Goal: Navigation & Orientation: Find specific page/section

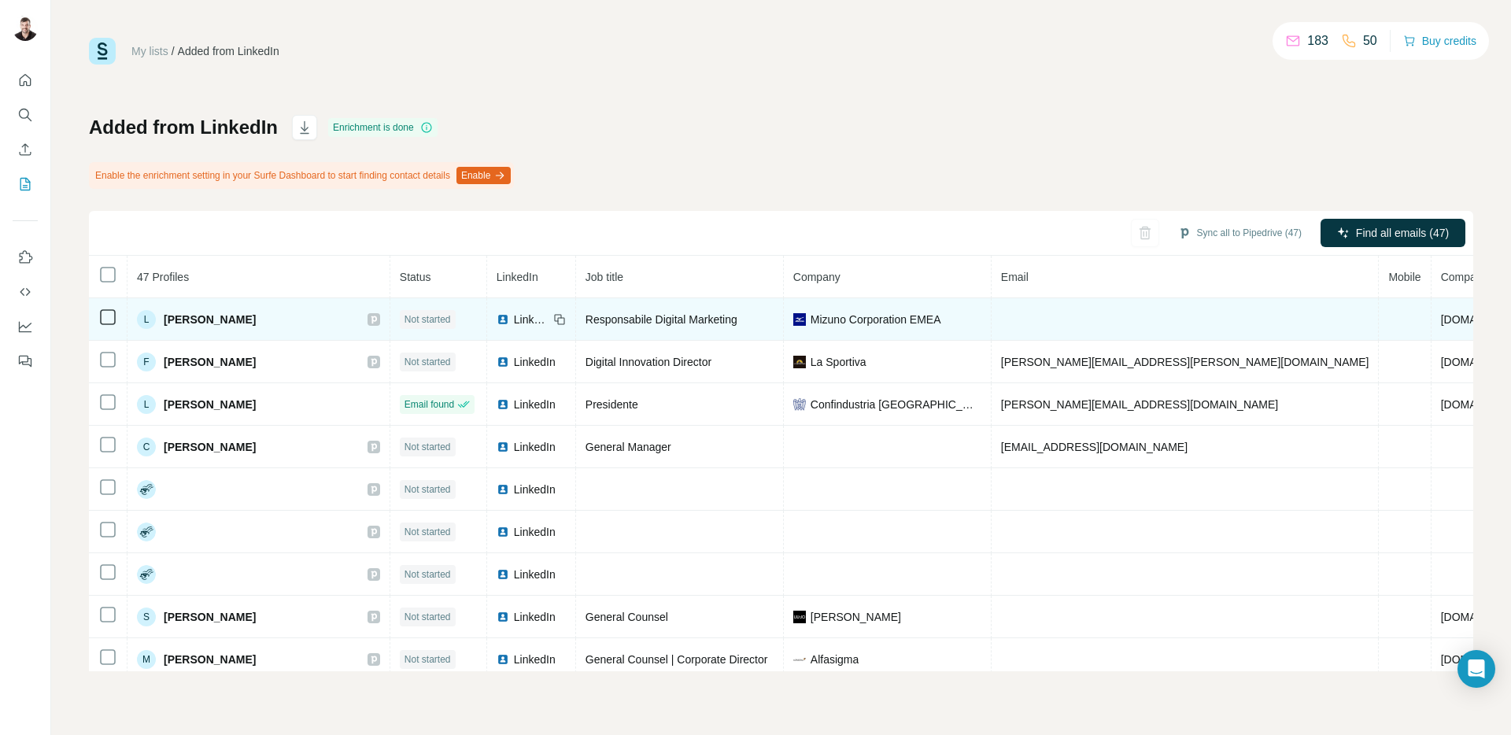
click at [218, 319] on span "Lorenzo Griseri" at bounding box center [210, 320] width 92 height 16
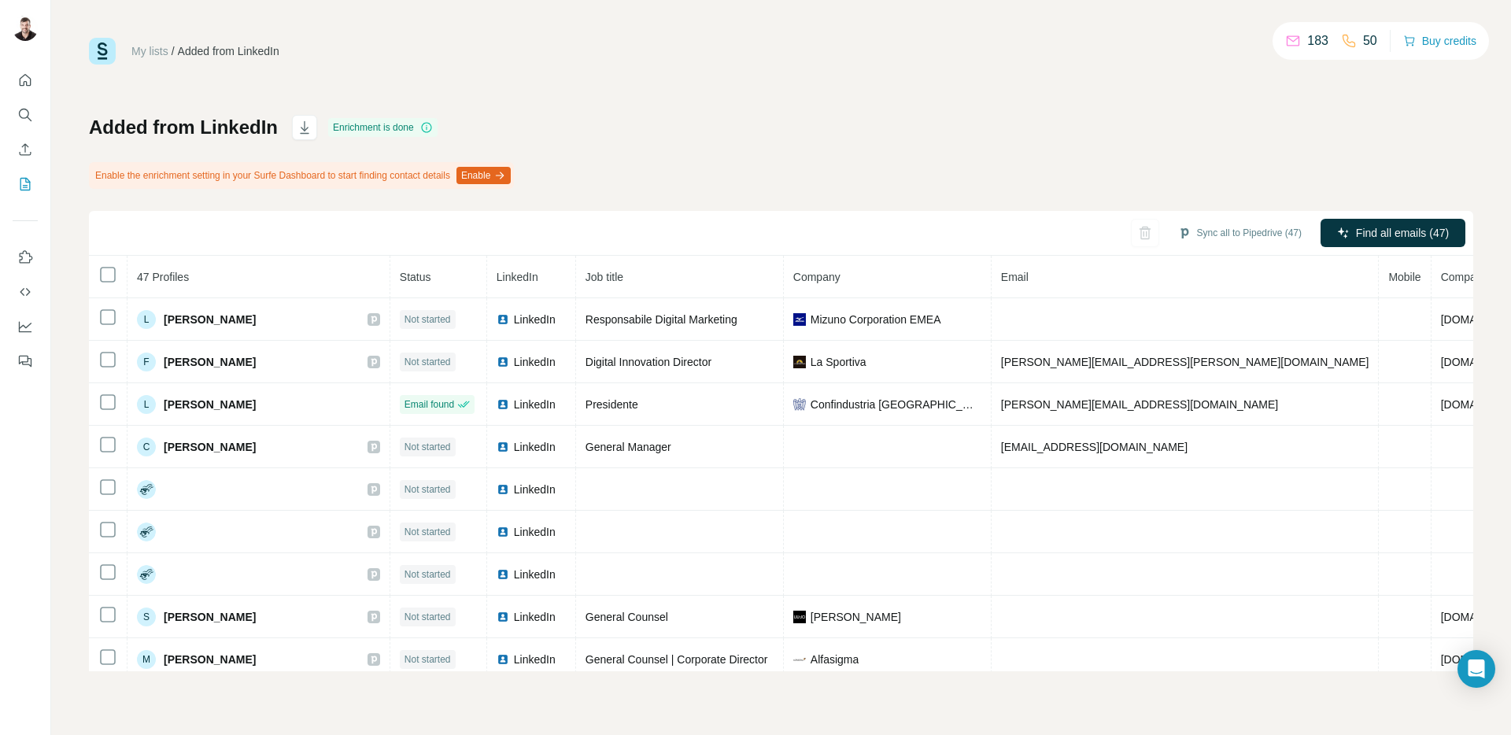
click at [655, 154] on div "Added from LinkedIn Enrichment is done Enable the enrichment setting in your Su…" at bounding box center [781, 393] width 1385 height 557
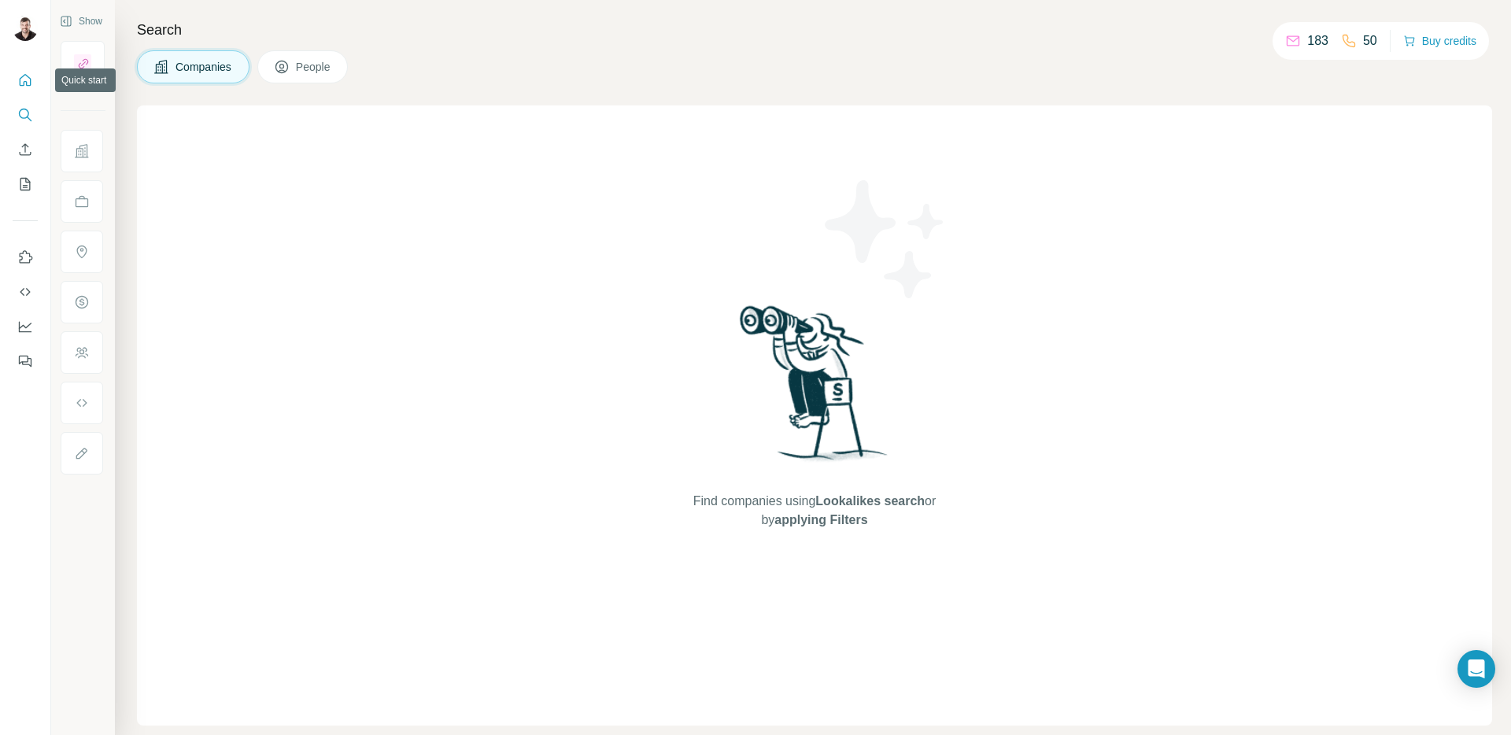
click at [23, 81] on icon "Quick start" at bounding box center [26, 80] width 12 height 12
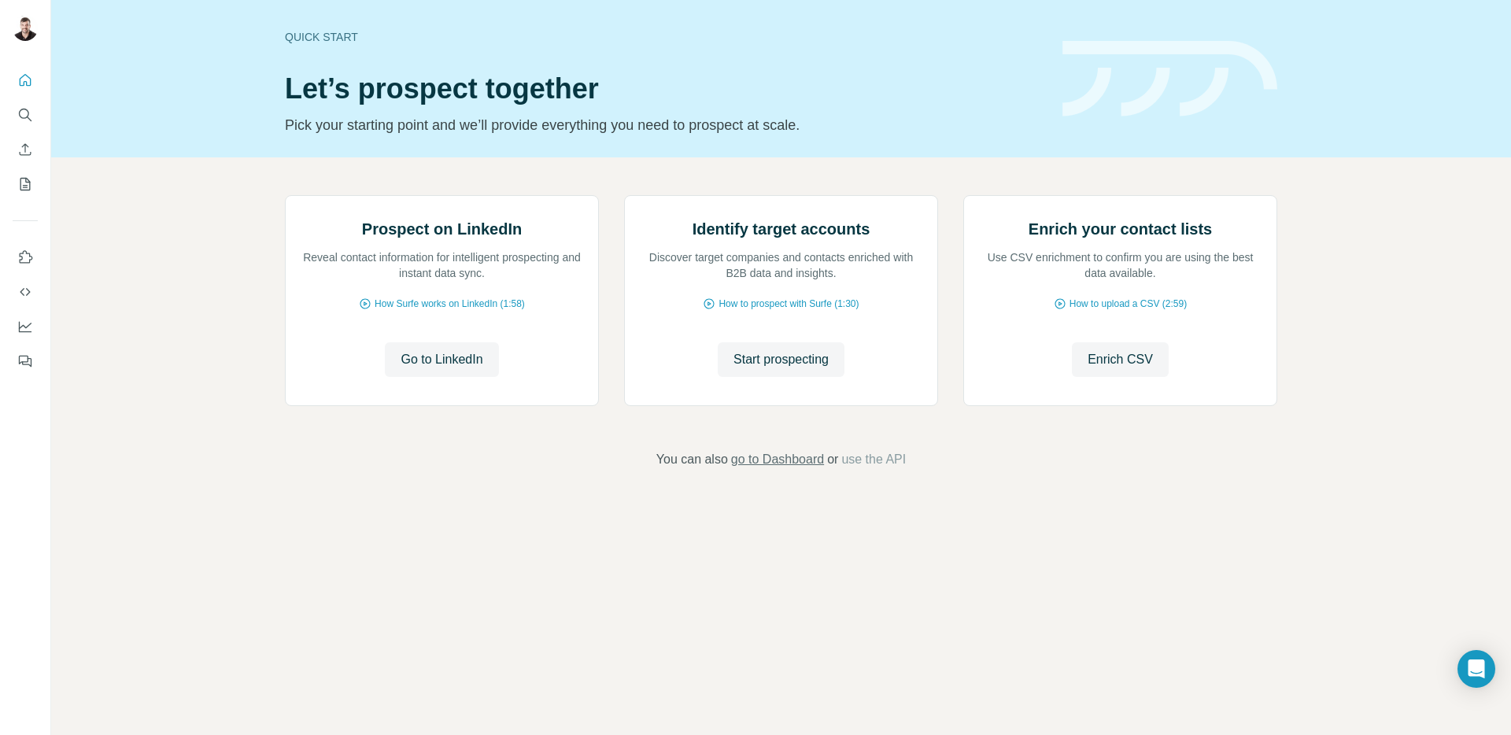
click at [810, 469] on span "go to Dashboard" at bounding box center [777, 459] width 93 height 19
